Goal: Navigation & Orientation: Understand site structure

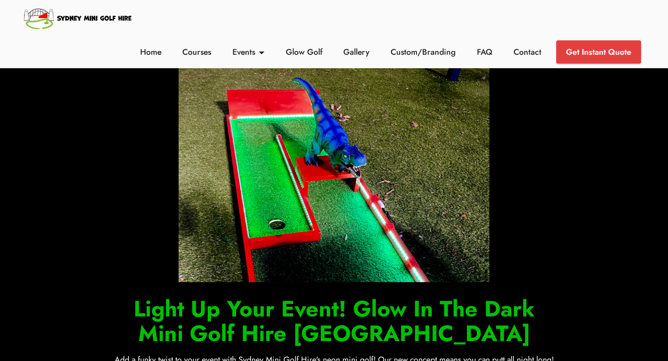
click at [76, 8] on img at bounding box center [78, 18] width 112 height 27
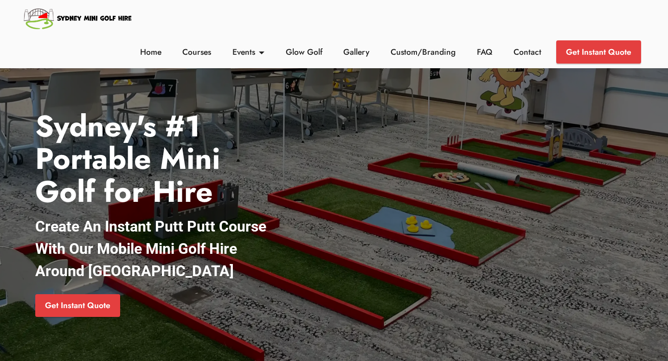
click at [429, 59] on li "Custom/Branding" at bounding box center [423, 51] width 86 height 23
click at [432, 56] on link "Custom/Branding" at bounding box center [424, 52] width 70 height 12
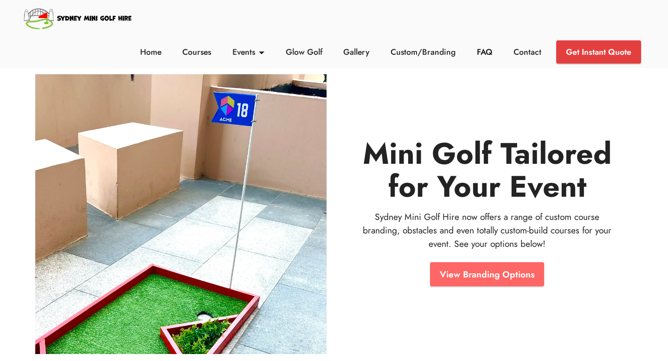
click at [484, 56] on link "FAQ" at bounding box center [485, 52] width 20 height 12
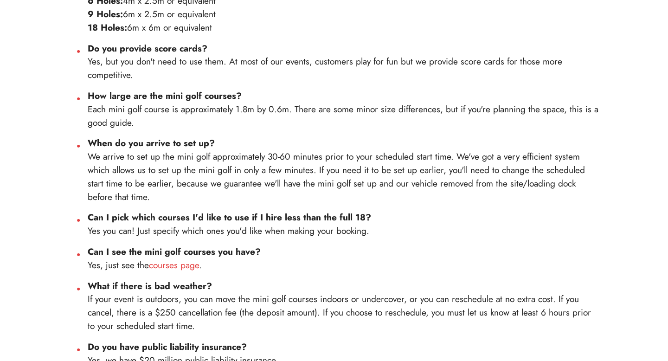
scroll to position [447, 0]
